Goal: Ask a question

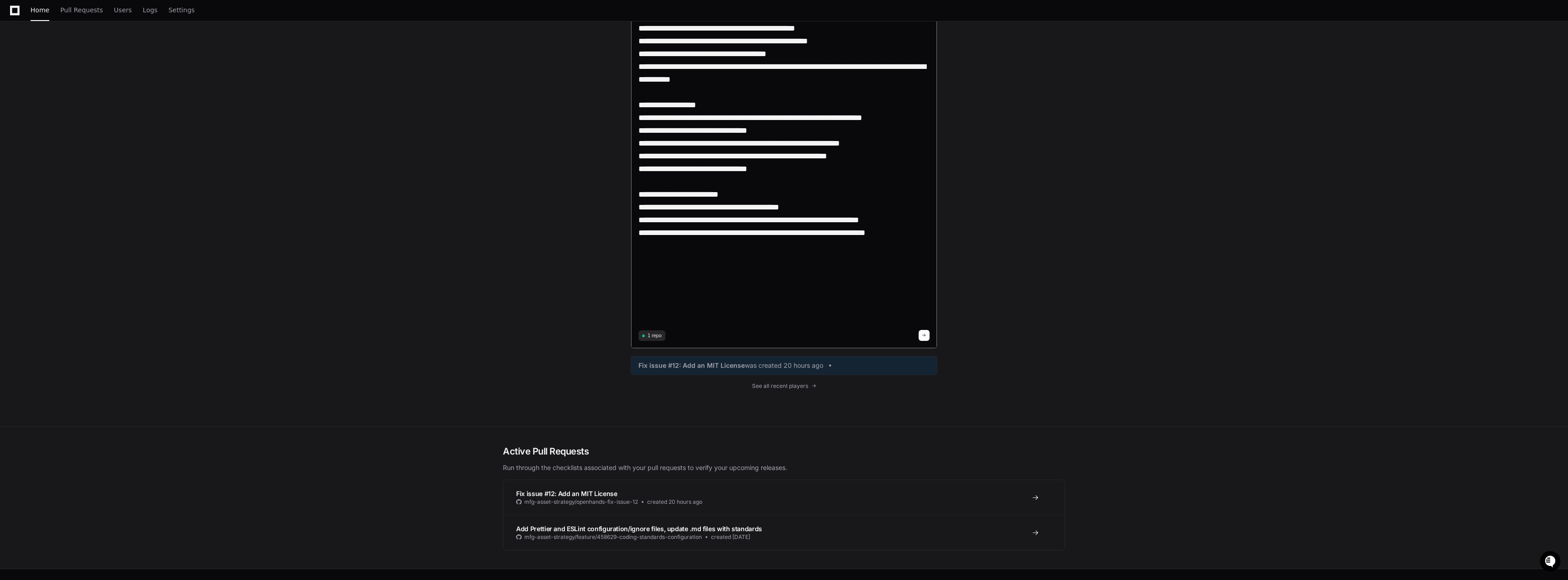
scroll to position [1686, 0]
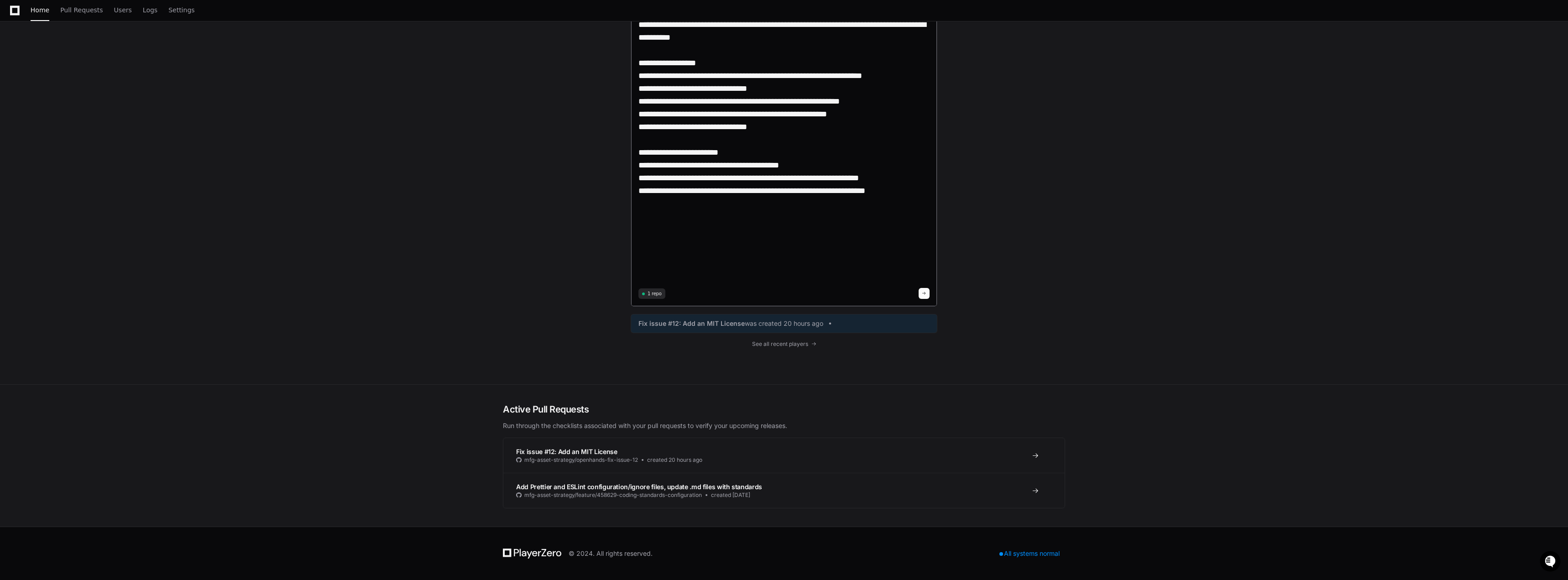
type textarea "**********"
click at [928, 293] on button at bounding box center [924, 293] width 11 height 11
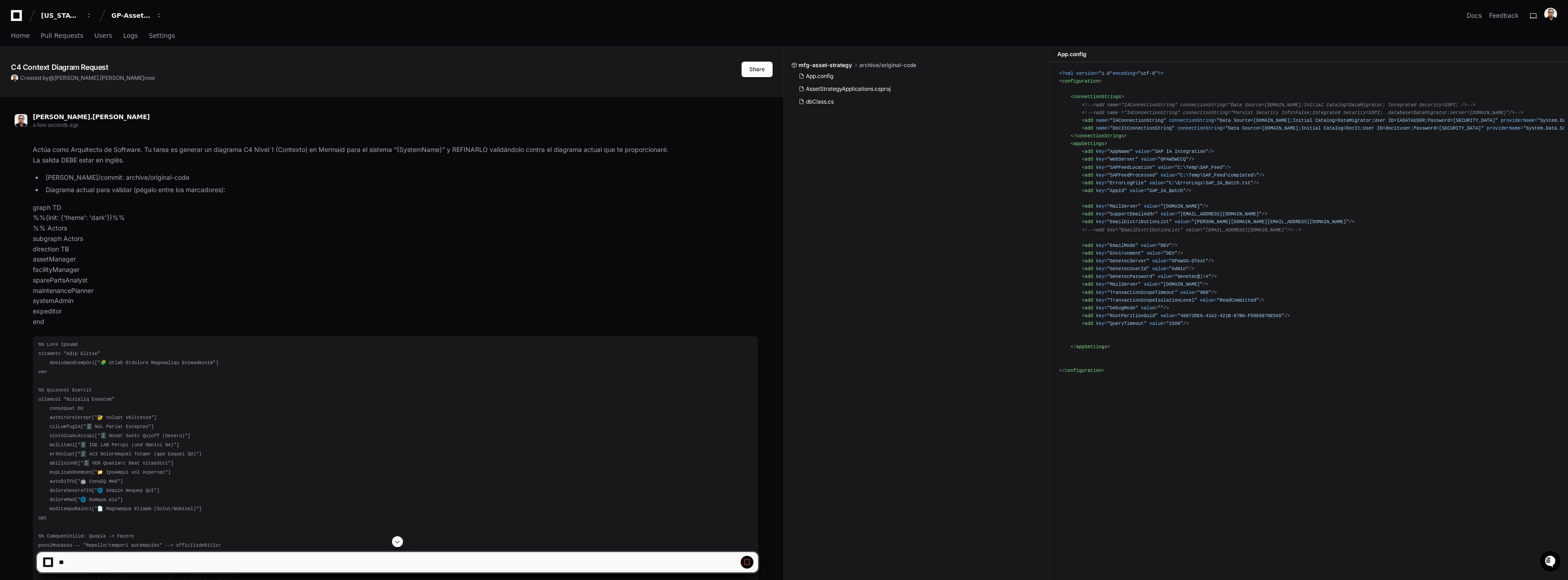
click at [400, 544] on span at bounding box center [397, 542] width 7 height 7
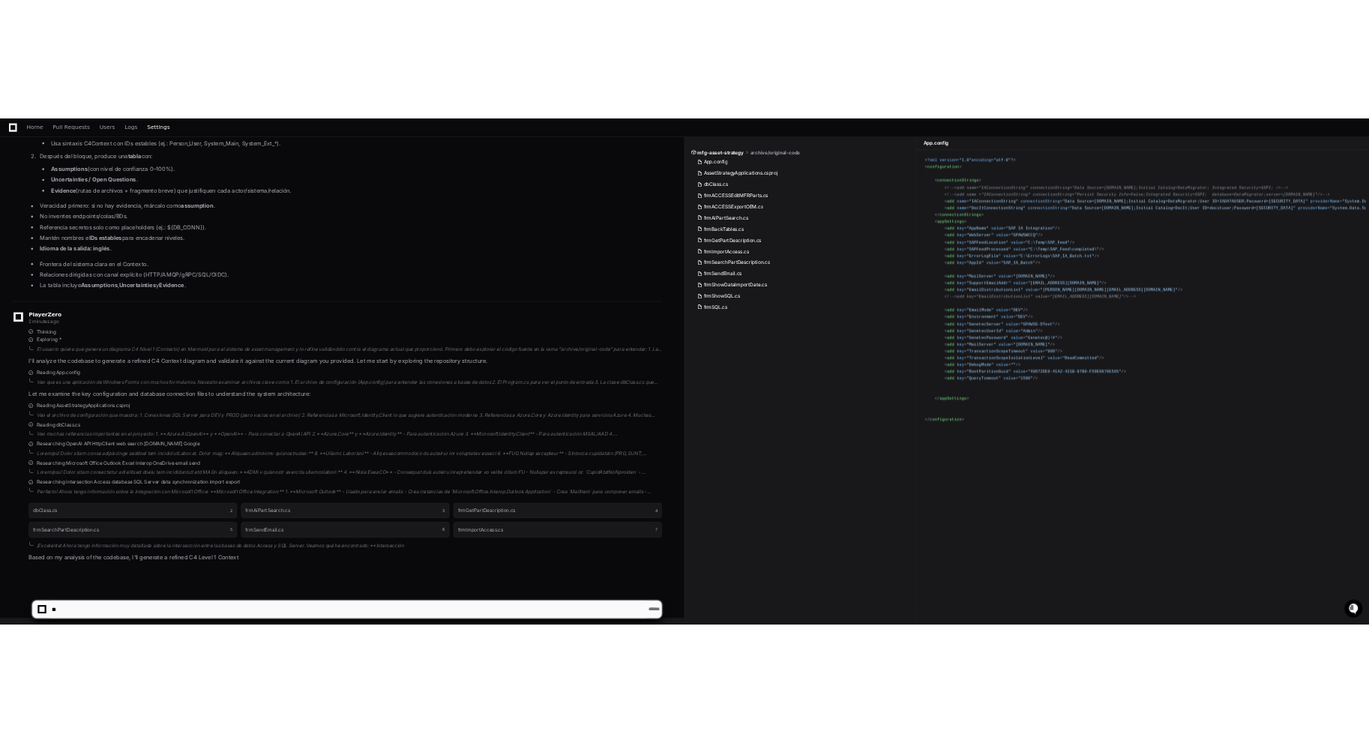
scroll to position [1888, 0]
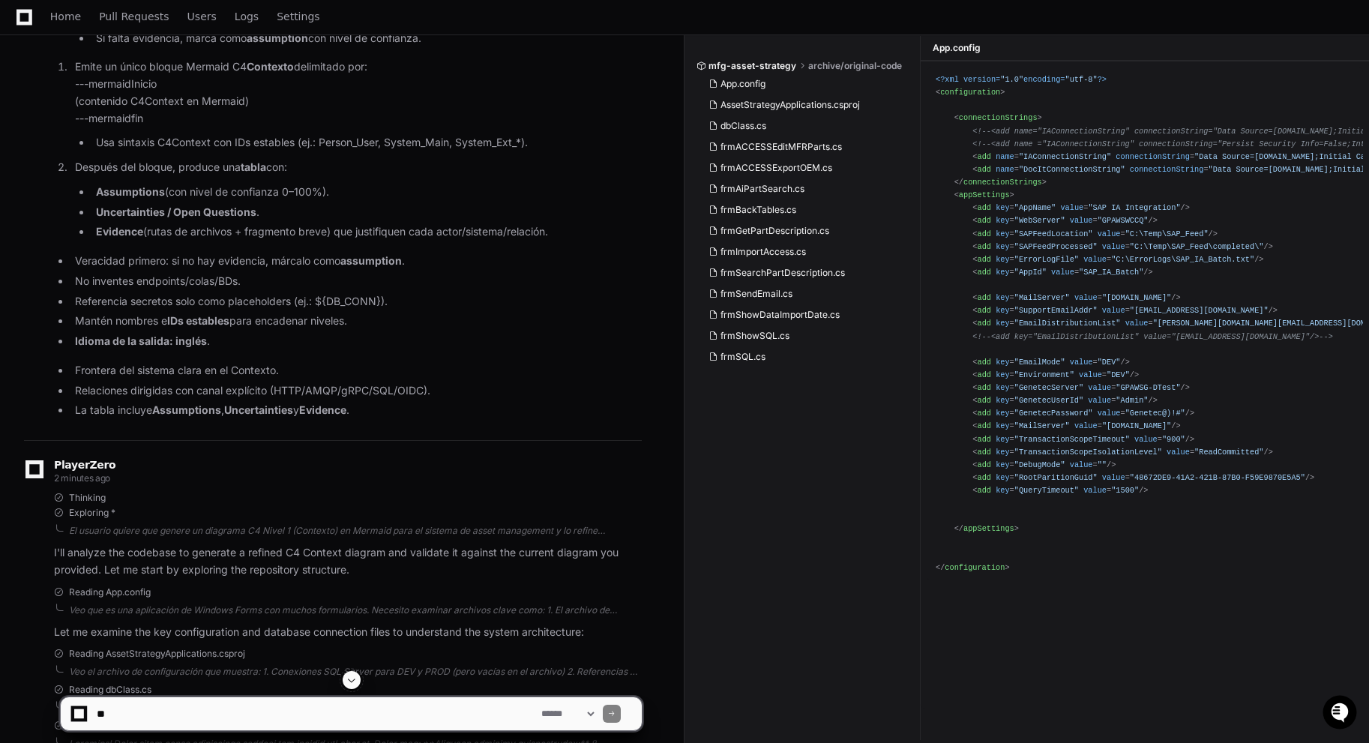
click at [352, 678] on span at bounding box center [352, 680] width 12 height 12
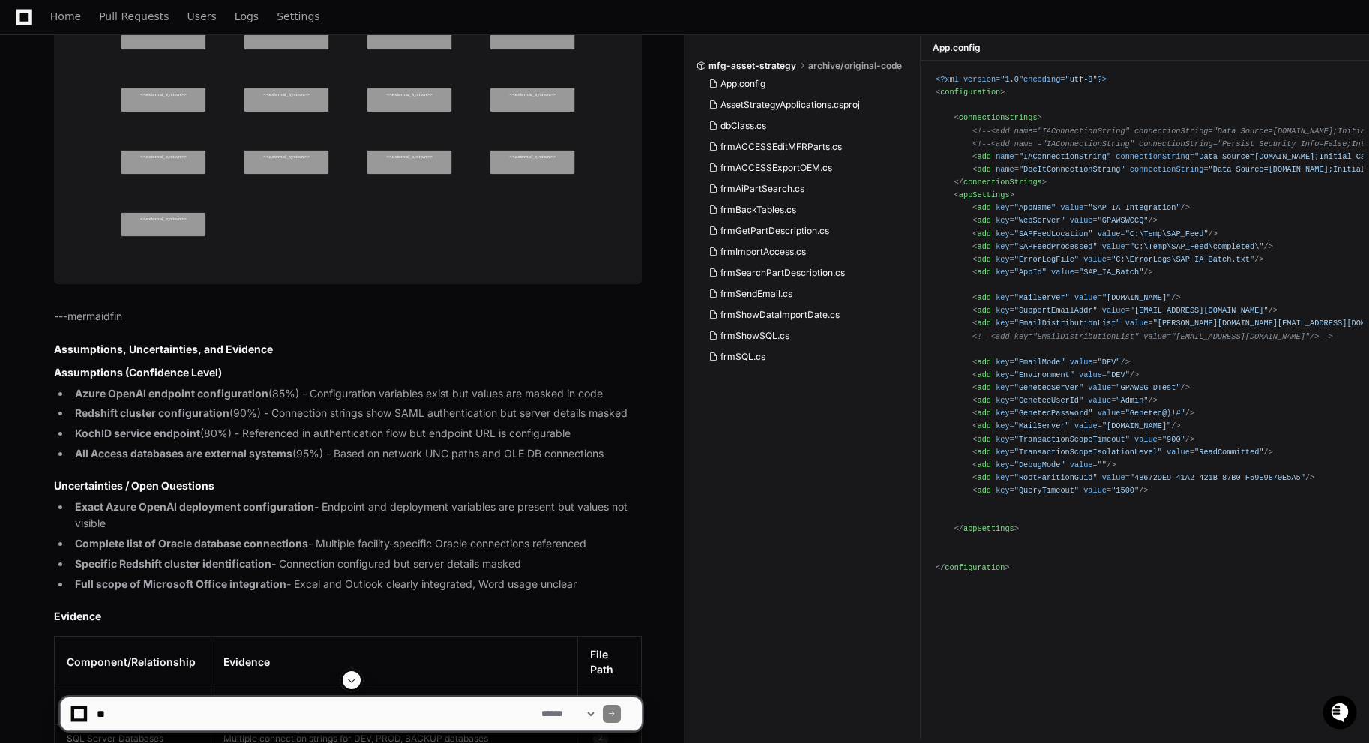
scroll to position [3851, 0]
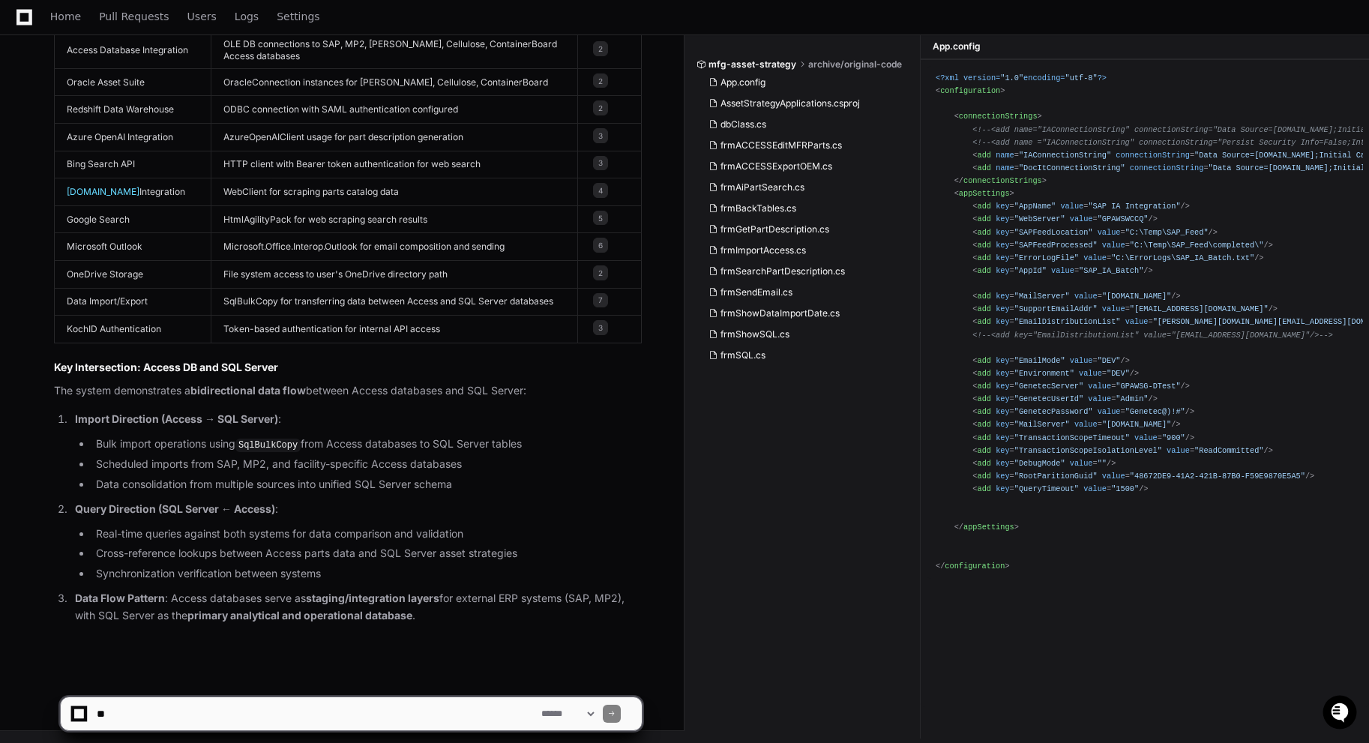
click at [166, 711] on textarea at bounding box center [316, 713] width 445 height 33
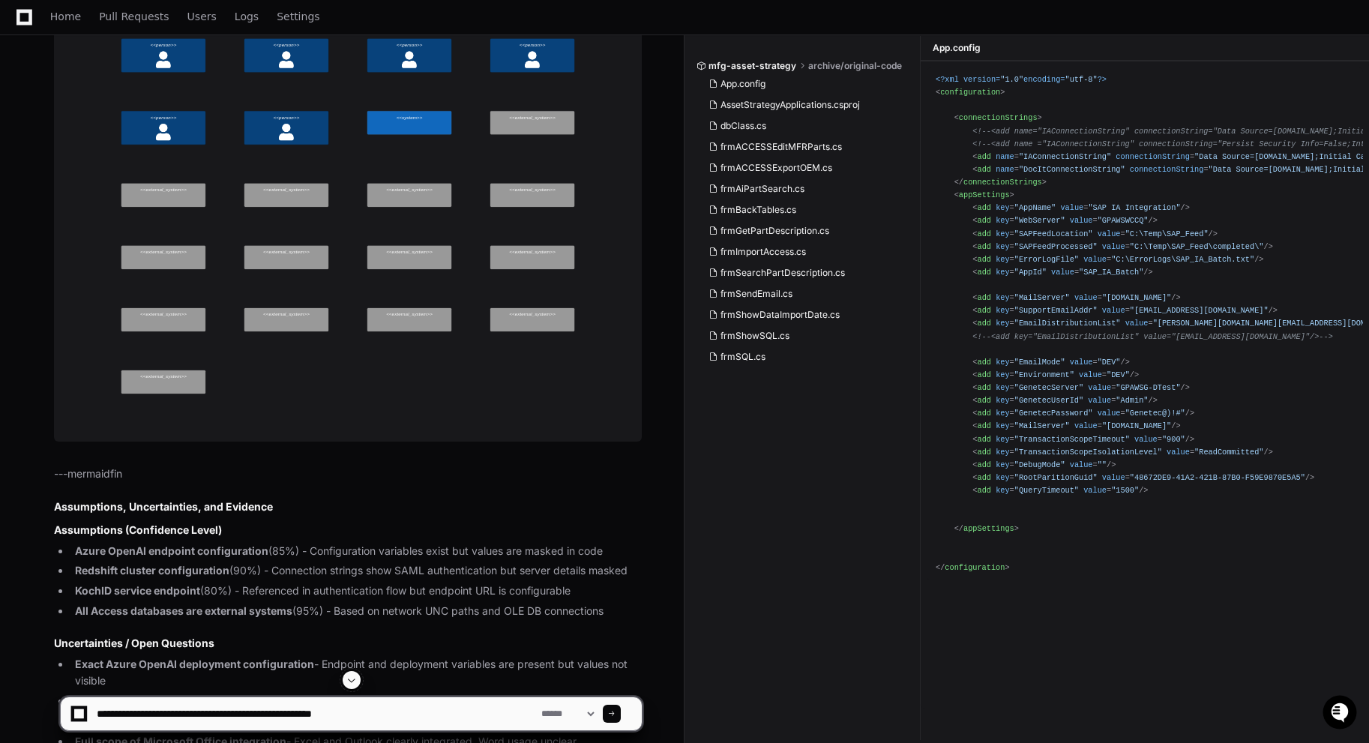
scroll to position [2801, 0]
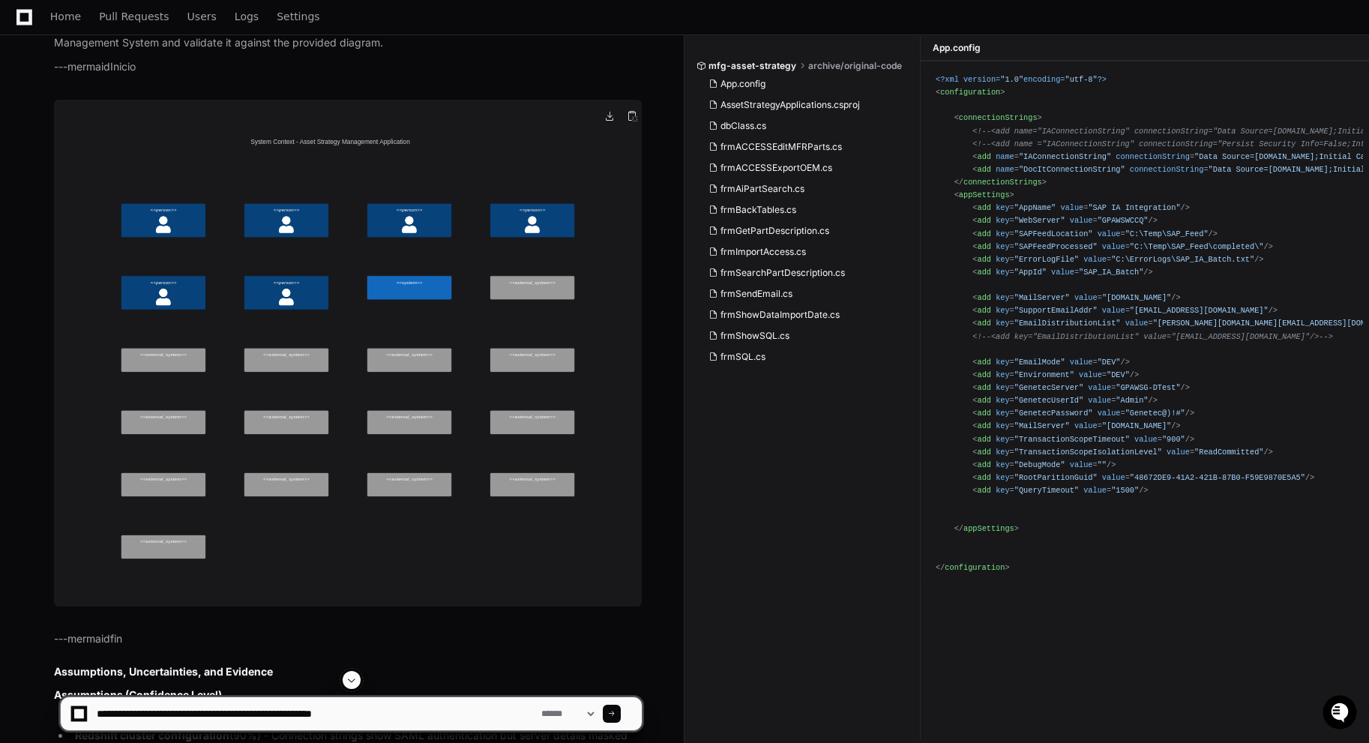
click at [327, 197] on img at bounding box center [348, 353] width 588 height 507
click at [442, 723] on textarea at bounding box center [316, 713] width 445 height 33
type textarea "**********"
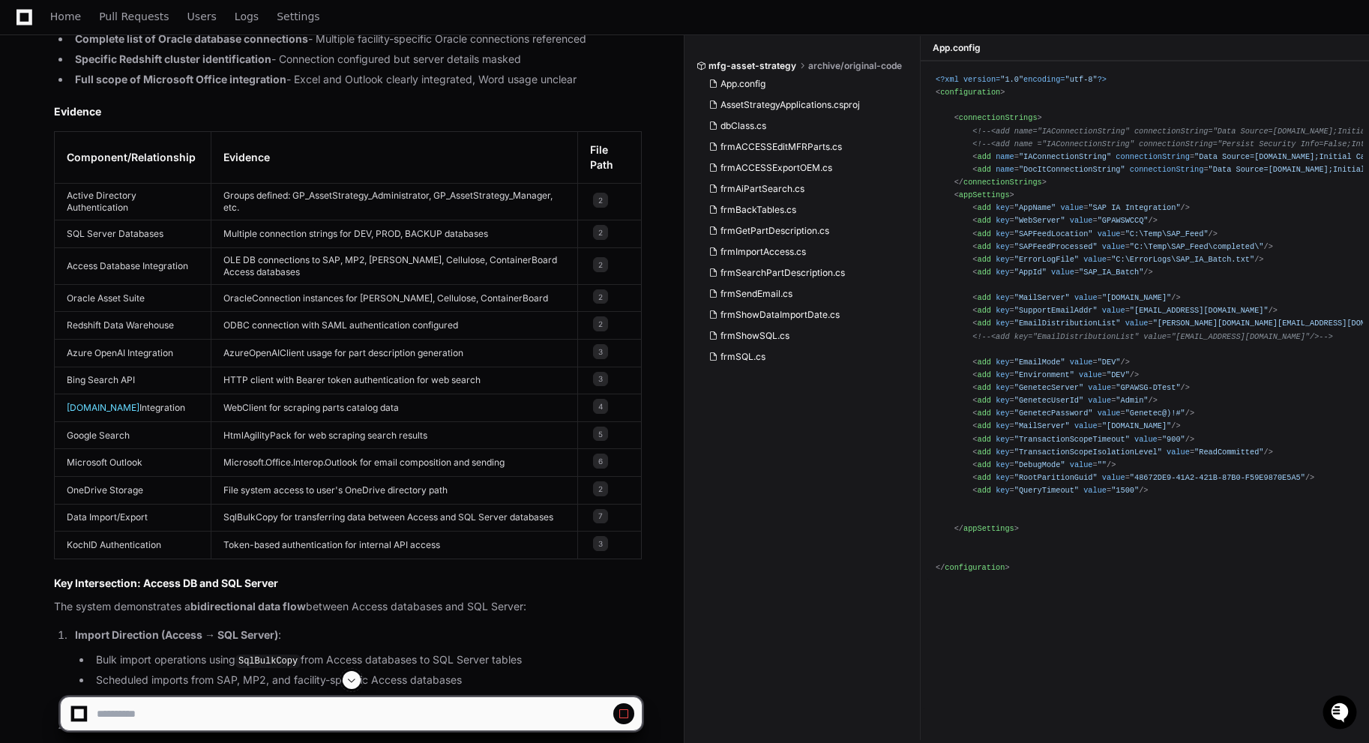
scroll to position [4033, 0]
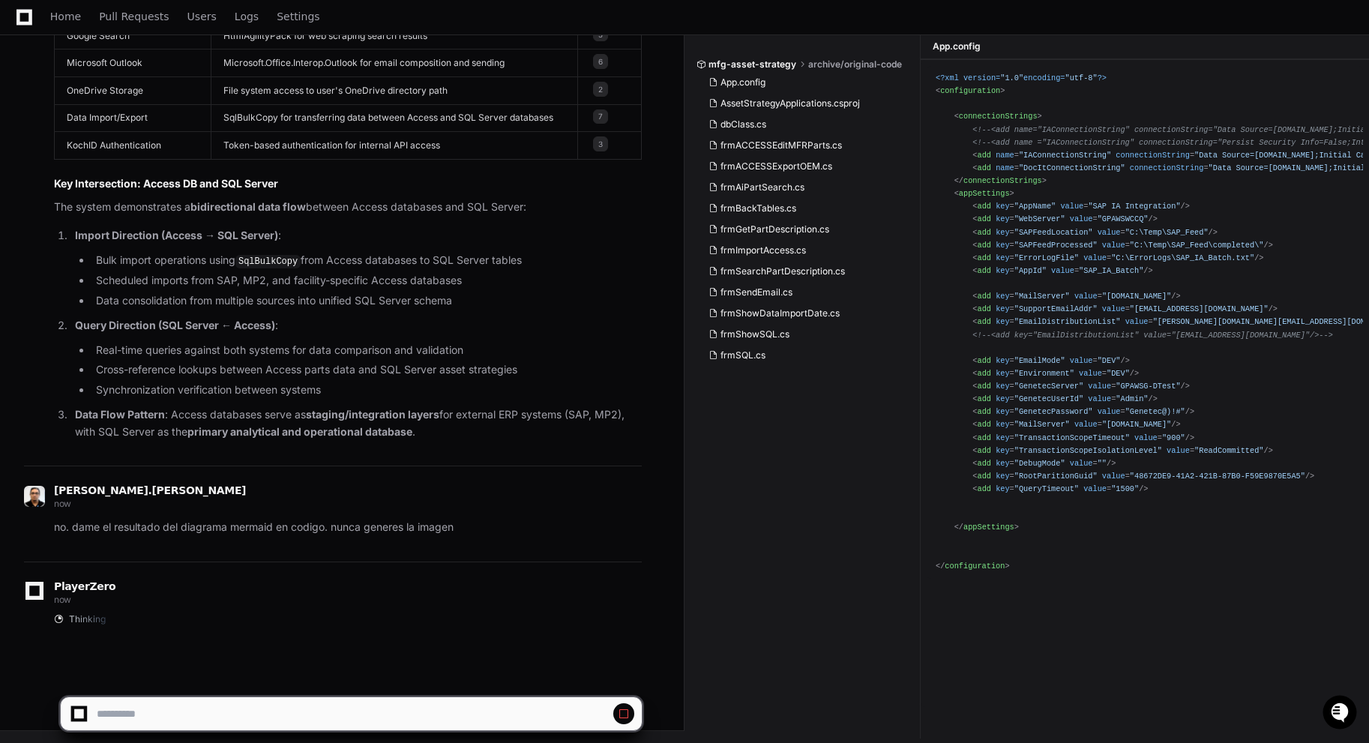
click at [627, 717] on span at bounding box center [624, 714] width 12 height 12
click at [449, 532] on p "no. dame el resultado del diagrama mermaid en codigo. nunca generes la imagen" at bounding box center [348, 527] width 588 height 17
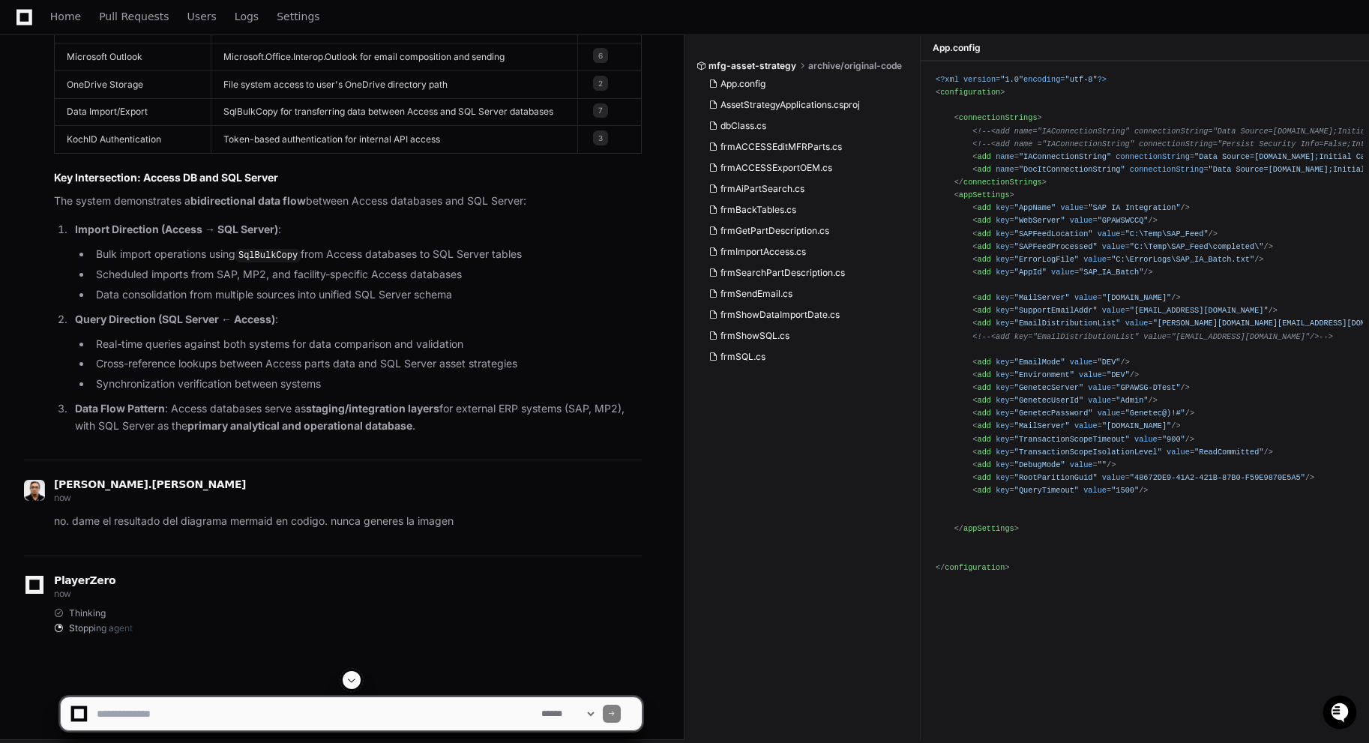
click at [160, 714] on textarea at bounding box center [316, 713] width 445 height 33
type textarea "**********"
